Goal: Check status: Check status

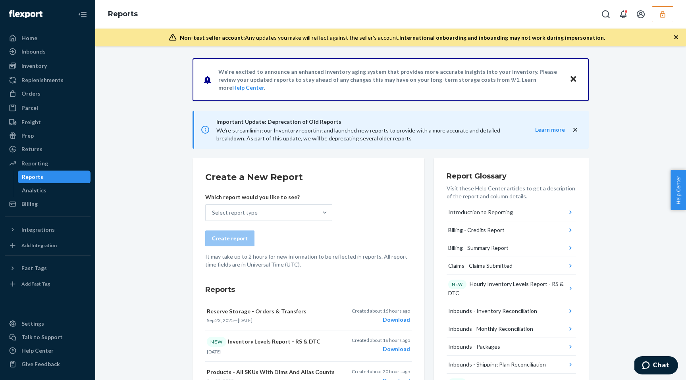
click at [662, 12] on icon "button" at bounding box center [663, 14] width 8 height 8
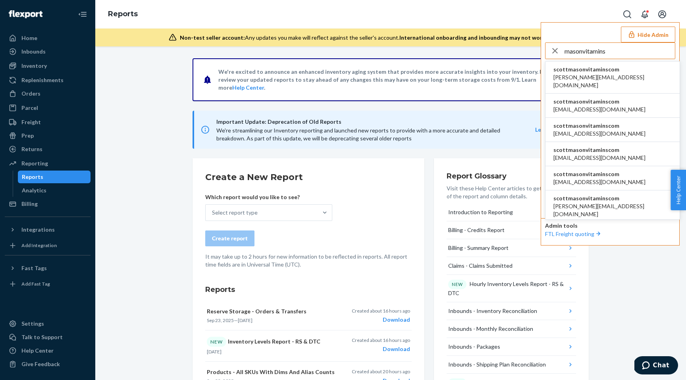
type input "masonvitamins"
click at [609, 84] on li "scottmasonvitaminscom daniel@masonvitamins.com" at bounding box center [612, 78] width 134 height 32
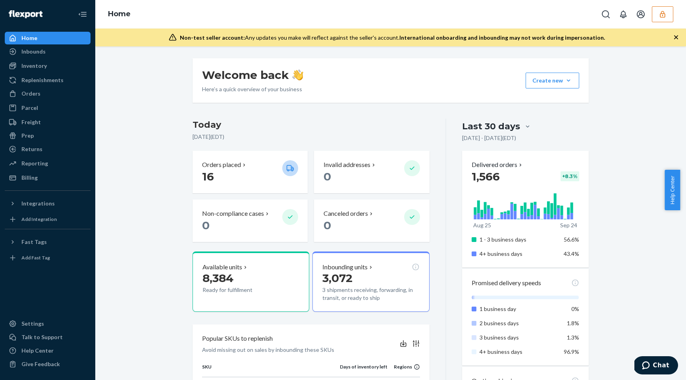
click at [656, 17] on button "button" at bounding box center [662, 14] width 21 height 16
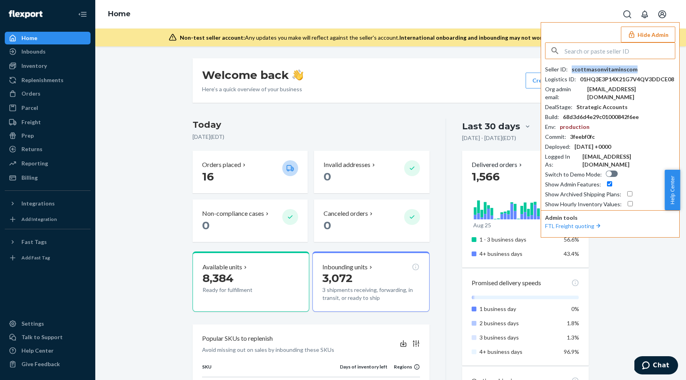
click at [618, 73] on div "scottmasonvitaminscom" at bounding box center [605, 69] width 66 height 8
click at [617, 70] on div "scottmasonvitaminscom" at bounding box center [605, 69] width 66 height 8
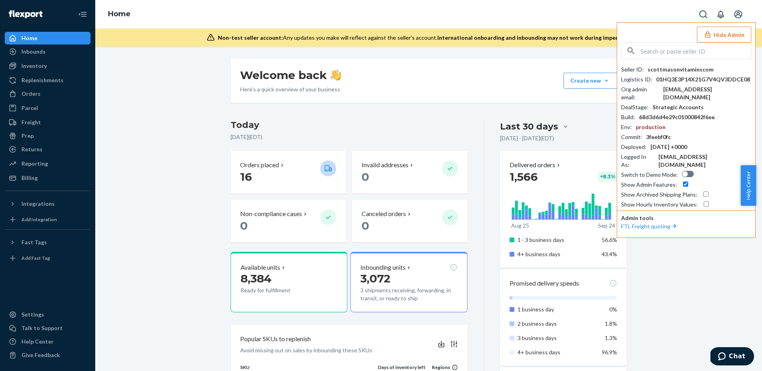
click at [678, 46] on input "text" at bounding box center [696, 51] width 110 height 16
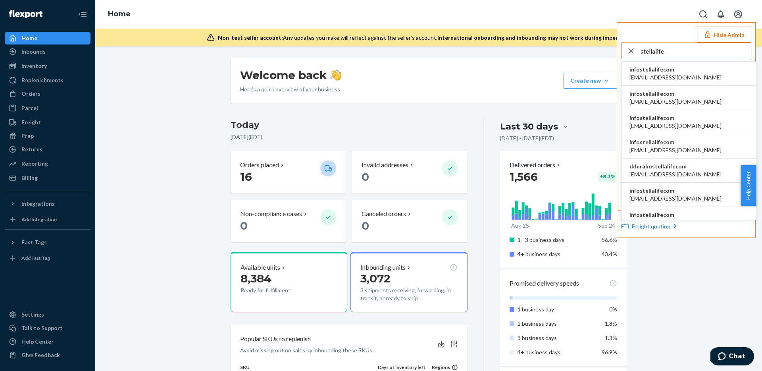
type input "stellalife"
click at [680, 71] on span "infostellalifecom" at bounding box center [676, 69] width 92 height 8
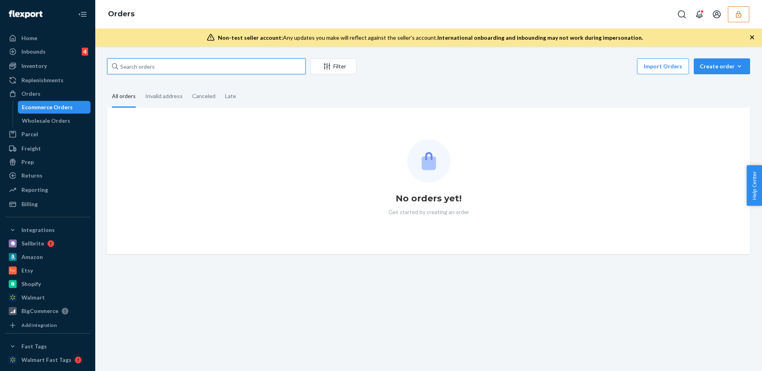
click at [157, 70] on input "text" at bounding box center [206, 66] width 198 height 16
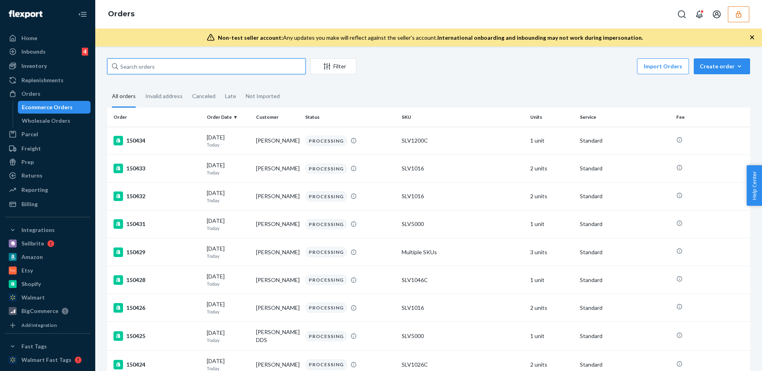
paste input "132911967"
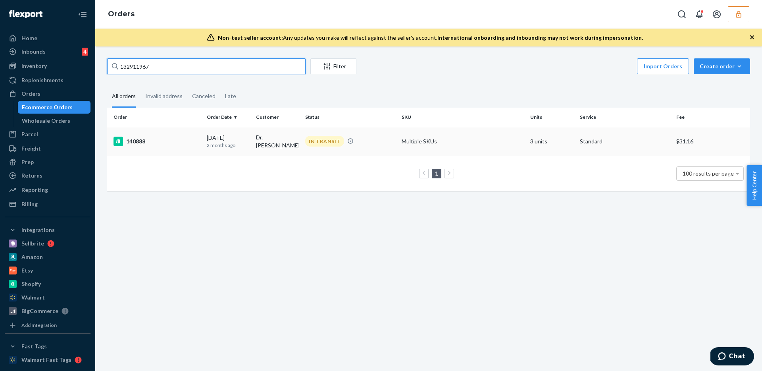
type input "132911967"
click at [379, 143] on div "IN TRANSIT" at bounding box center [350, 141] width 93 height 11
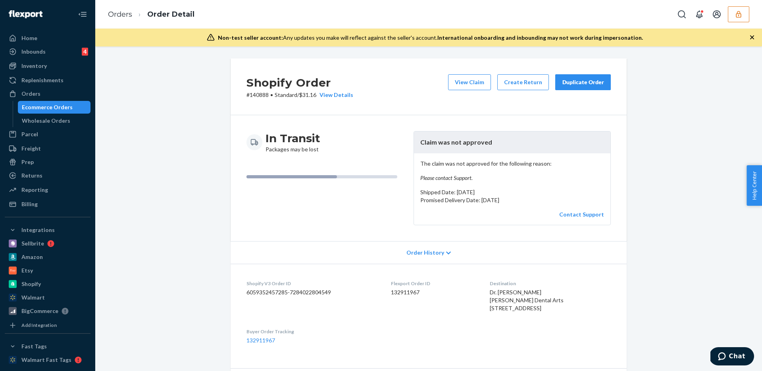
click at [438, 255] on span "Order History" at bounding box center [425, 252] width 38 height 8
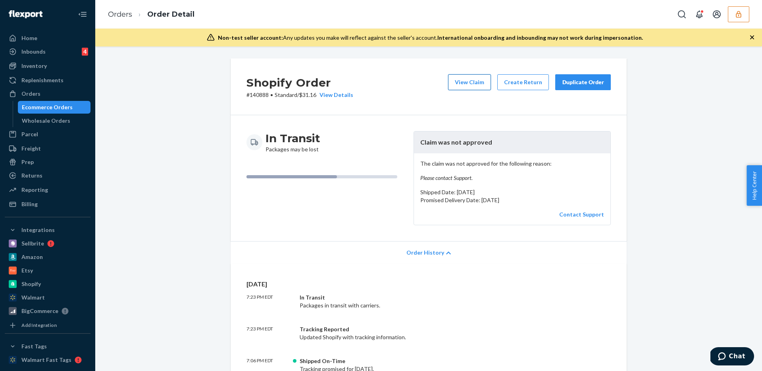
click at [454, 75] on button "View Claim" at bounding box center [469, 82] width 43 height 16
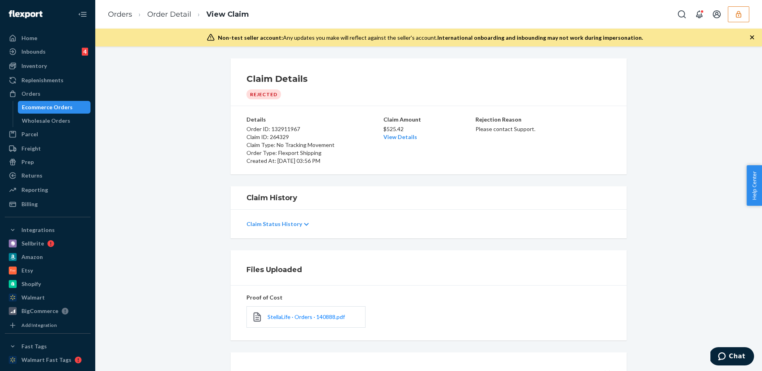
click at [183, 73] on div "Claim Details Rejected Details Order ID: 132911967 Claim ID: 264329 Claim Type:…" at bounding box center [428, 116] width 655 height 116
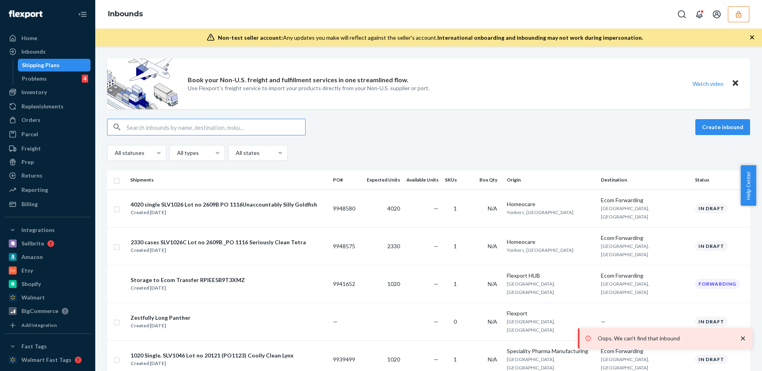
click at [749, 7] on button "button" at bounding box center [738, 14] width 21 height 16
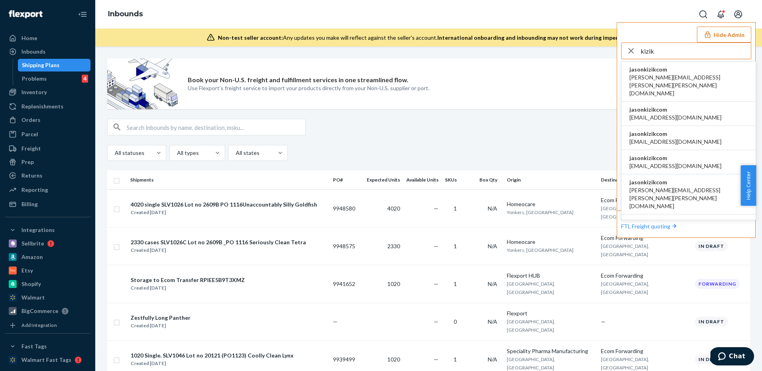
type input "kizik"
click at [670, 77] on span "amanda.madsen@kizik.com" at bounding box center [689, 85] width 118 height 24
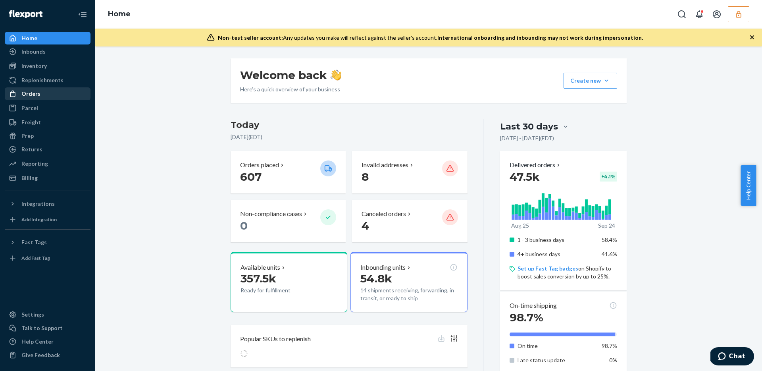
click at [27, 97] on div "Orders" at bounding box center [30, 94] width 19 height 8
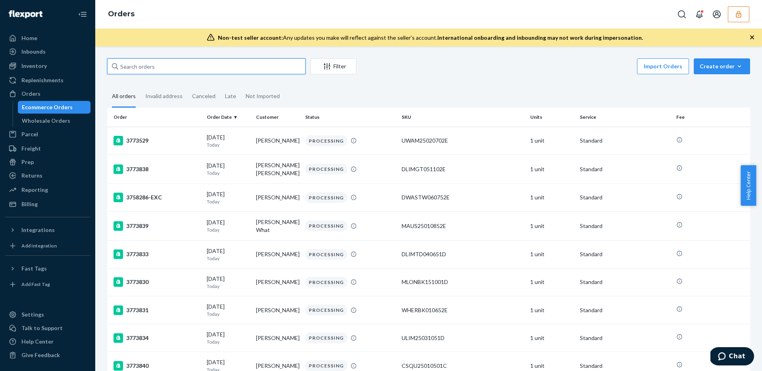
paste input "136978744"
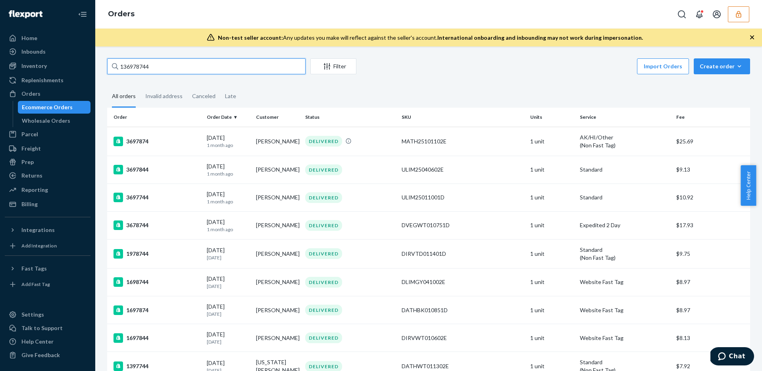
type input "136978744"
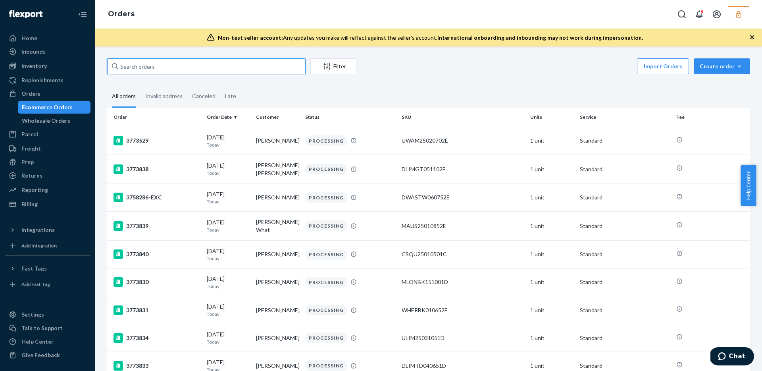
paste input "86695494"
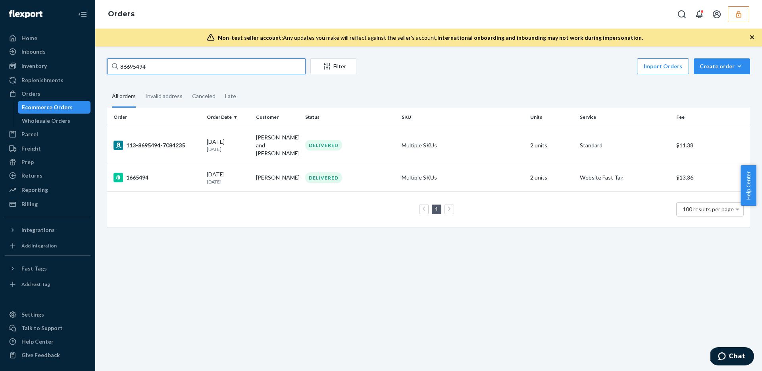
type input "86695494"
